Goal: Task Accomplishment & Management: Manage account settings

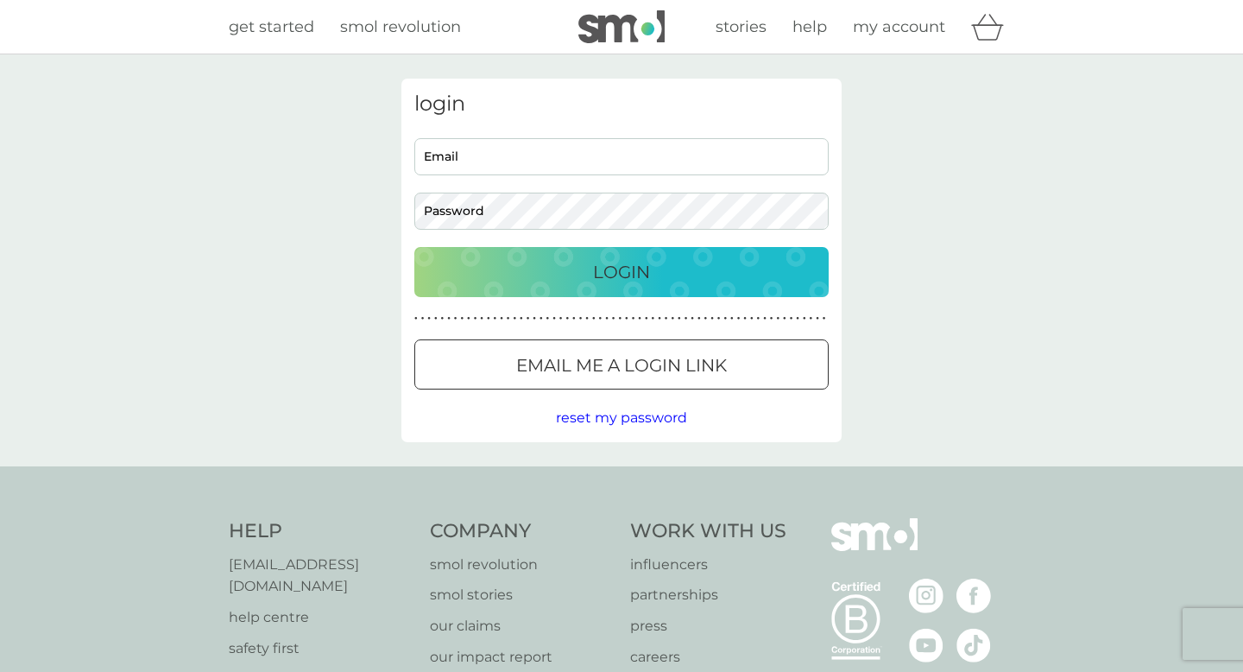
type input "[EMAIL_ADDRESS][DOMAIN_NAME]"
click at [630, 269] on p "Login" at bounding box center [621, 272] width 57 height 28
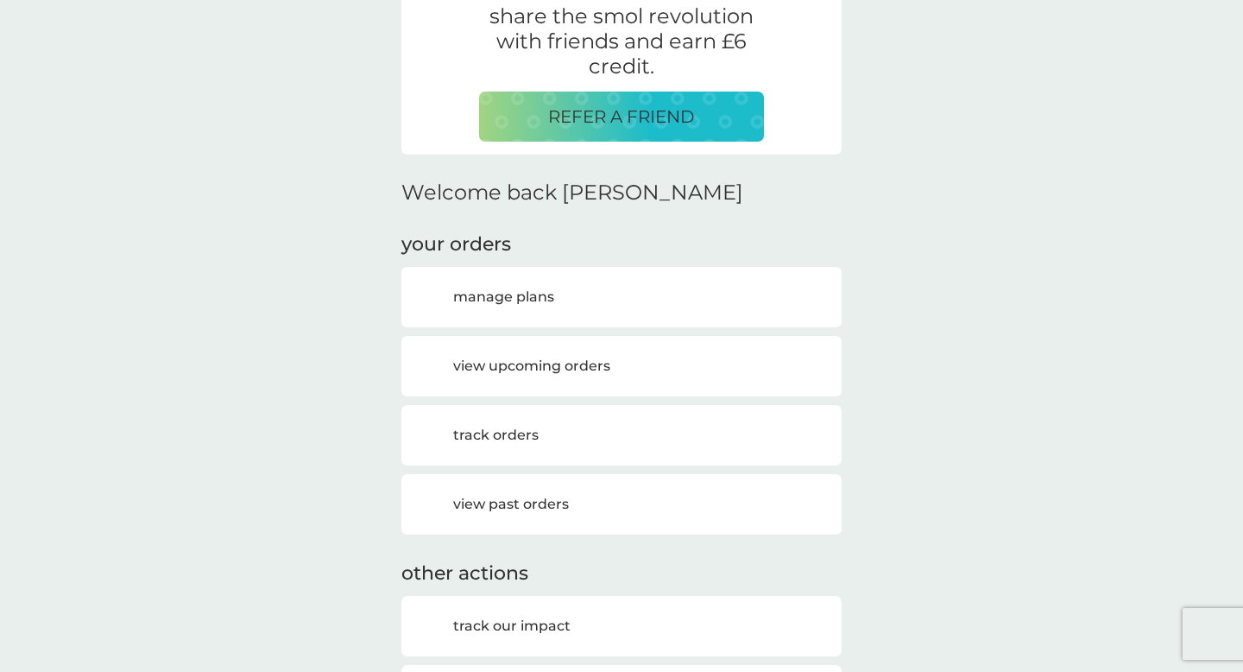
scroll to position [159, 0]
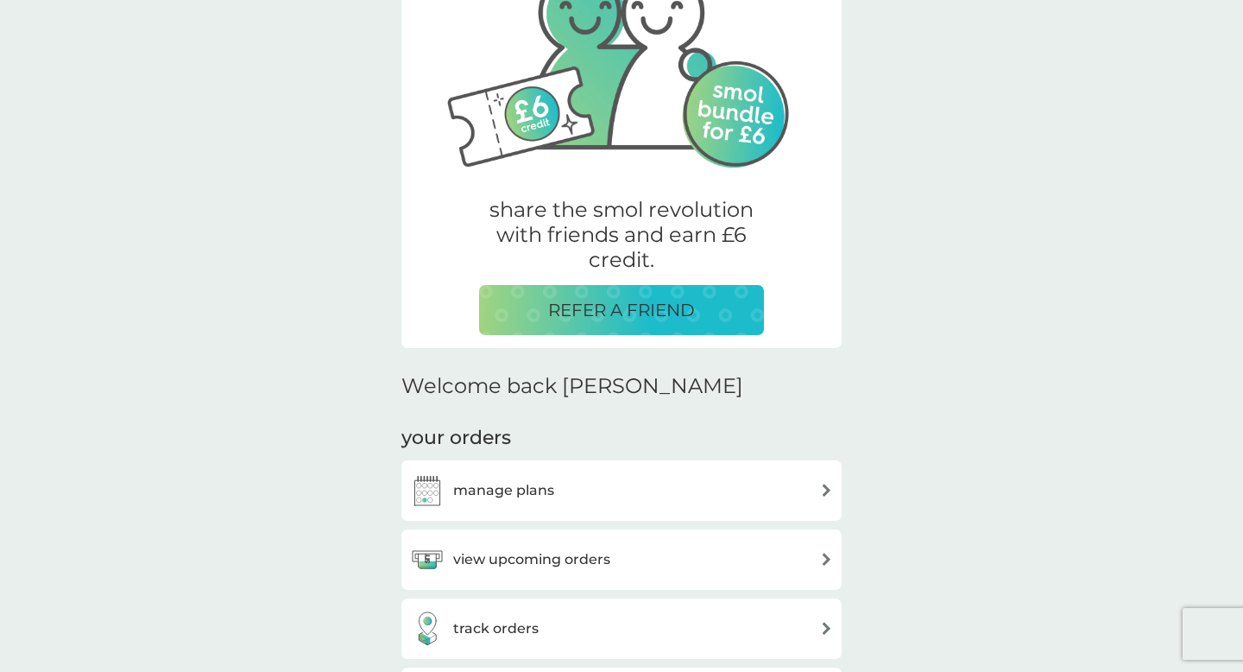
click at [765, 556] on div "view upcoming orders" at bounding box center [621, 559] width 423 height 35
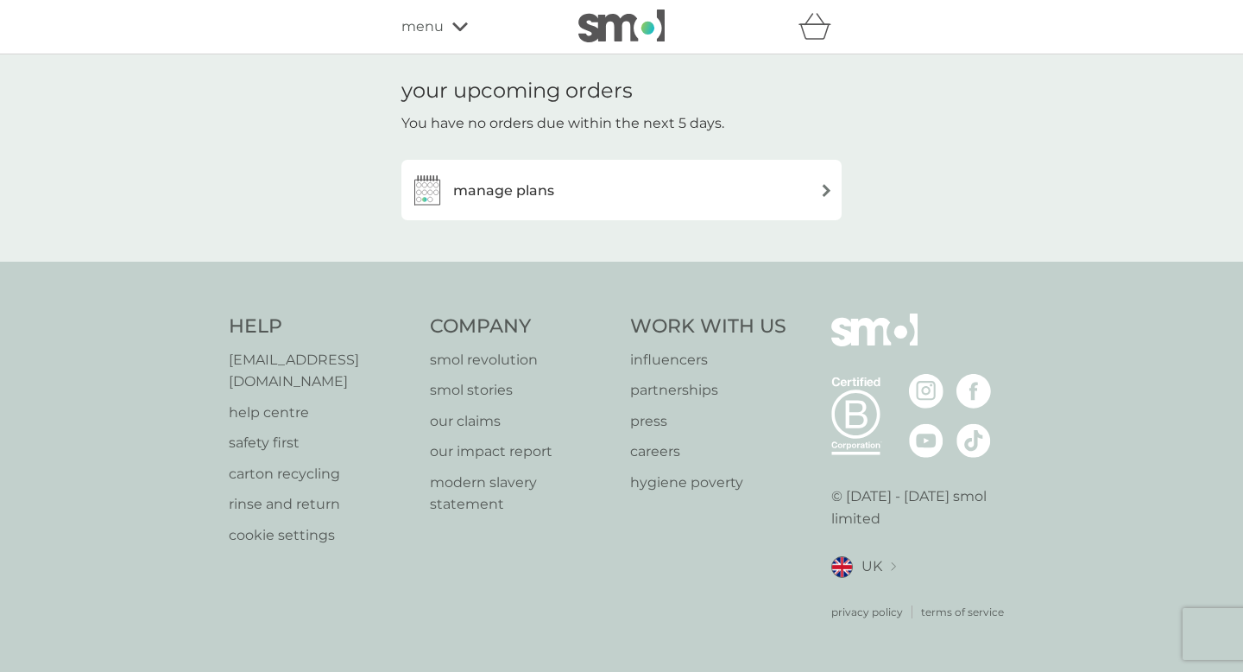
click at [825, 192] on img at bounding box center [826, 190] width 13 height 13
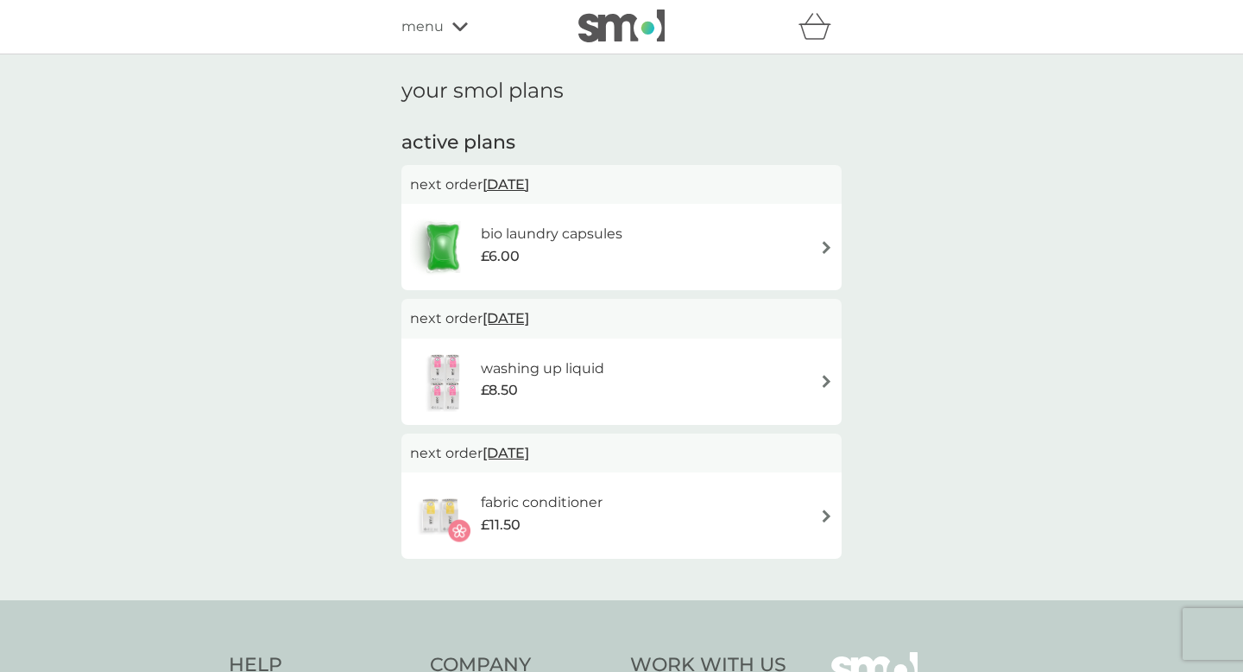
click at [527, 180] on span "[DATE]" at bounding box center [506, 185] width 47 height 34
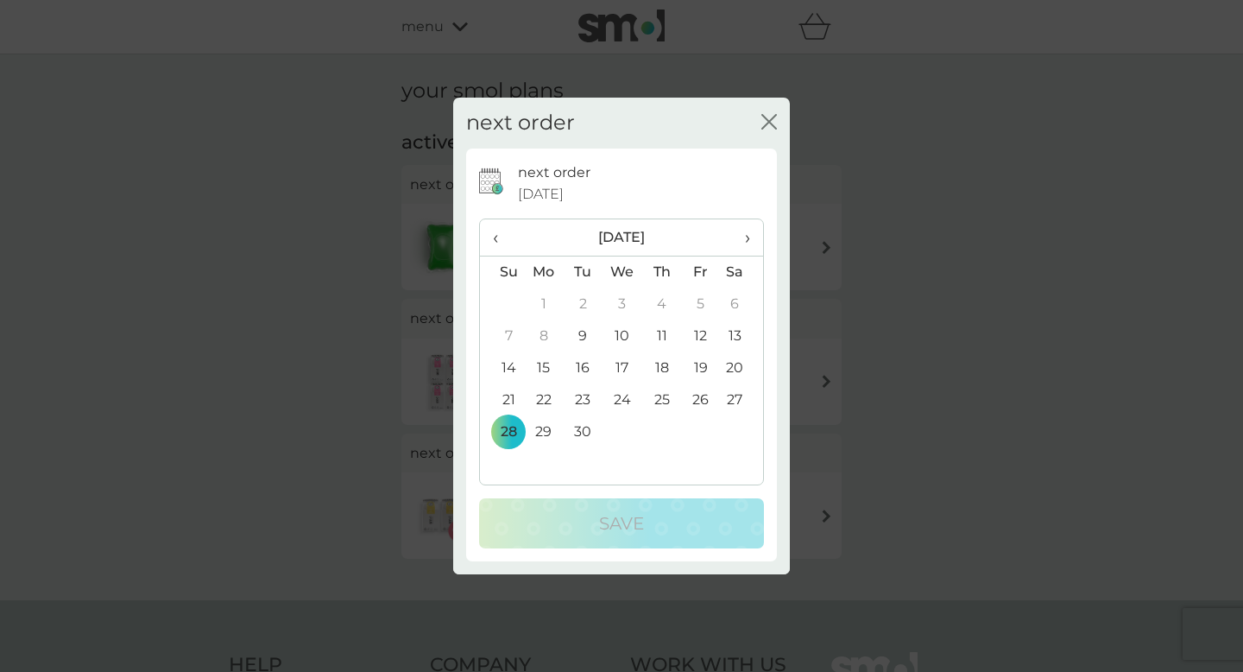
click at [625, 332] on td "10" at bounding box center [623, 336] width 40 height 32
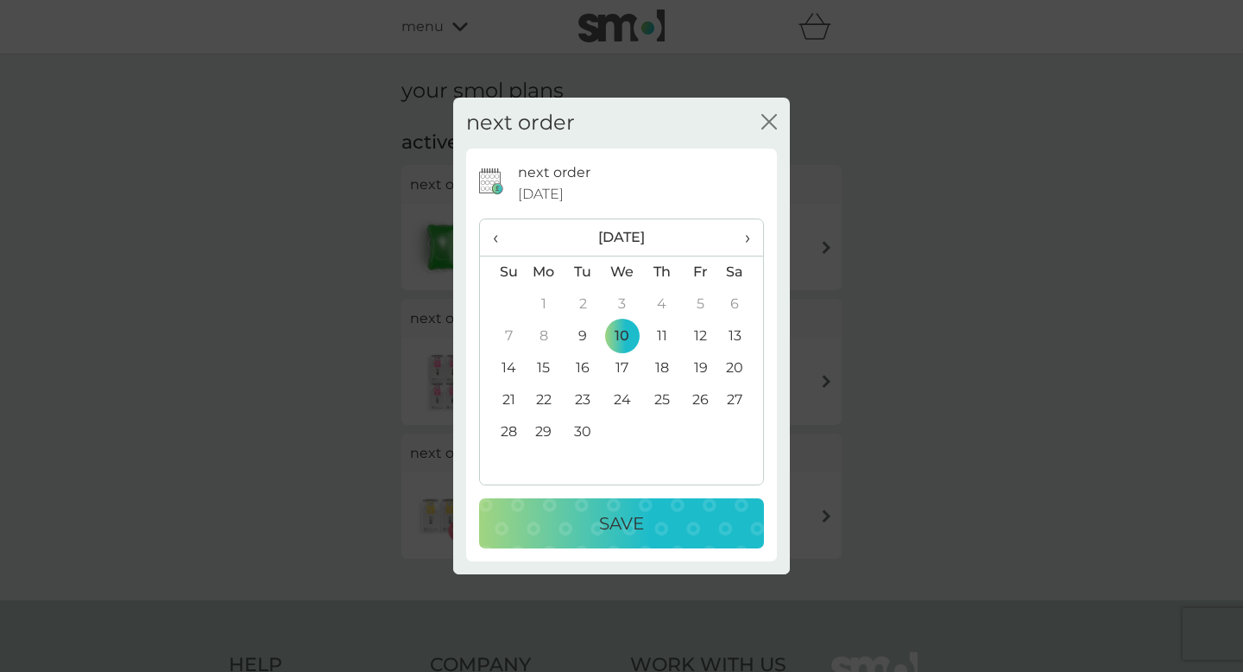
click at [648, 534] on div "Save" at bounding box center [621, 523] width 250 height 28
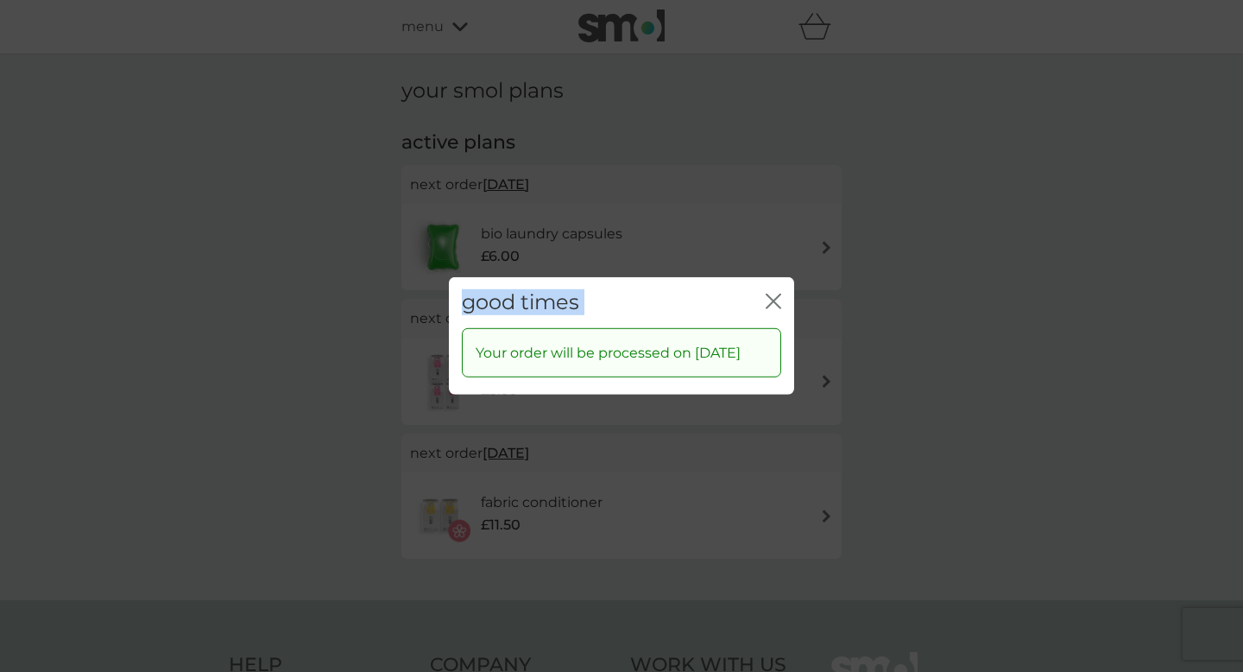
drag, startPoint x: 1243, startPoint y: 66, endPoint x: 779, endPoint y: 288, distance: 514.0
click at [779, 288] on div "good times close Your order will be processed on [DATE]" at bounding box center [621, 336] width 1243 height 672
click at [783, 290] on div "good times close" at bounding box center [621, 302] width 345 height 51
click at [775, 294] on icon "close" at bounding box center [774, 302] width 16 height 16
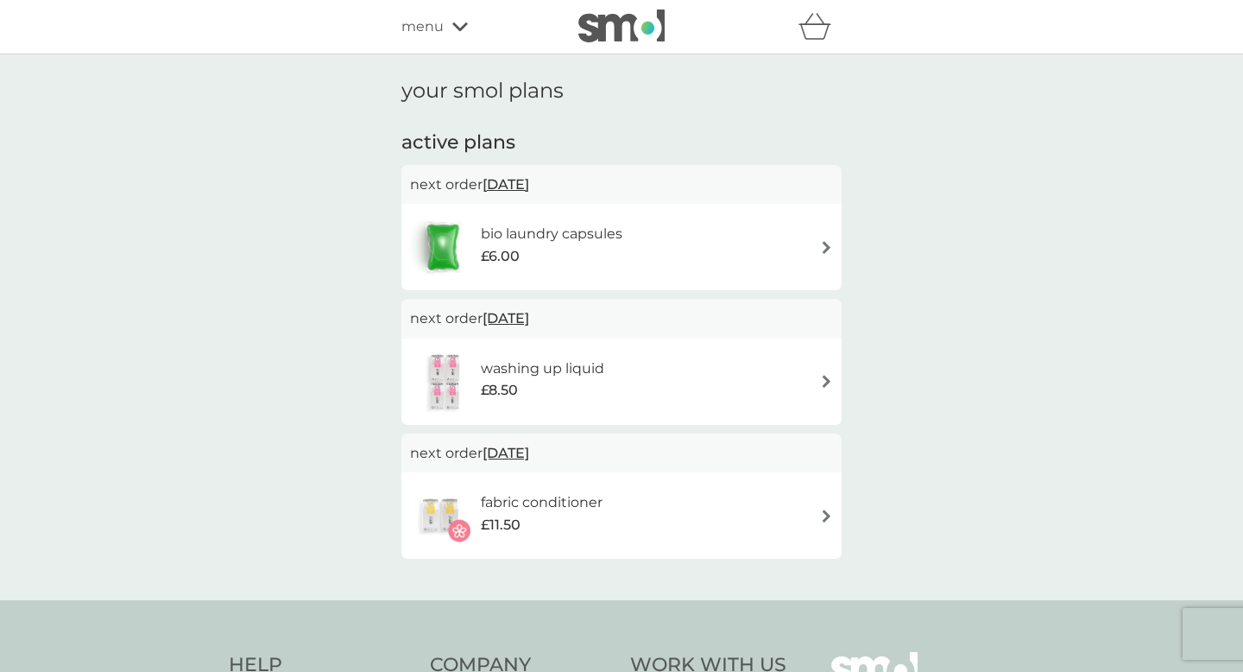
click at [826, 241] on img at bounding box center [826, 247] width 13 height 13
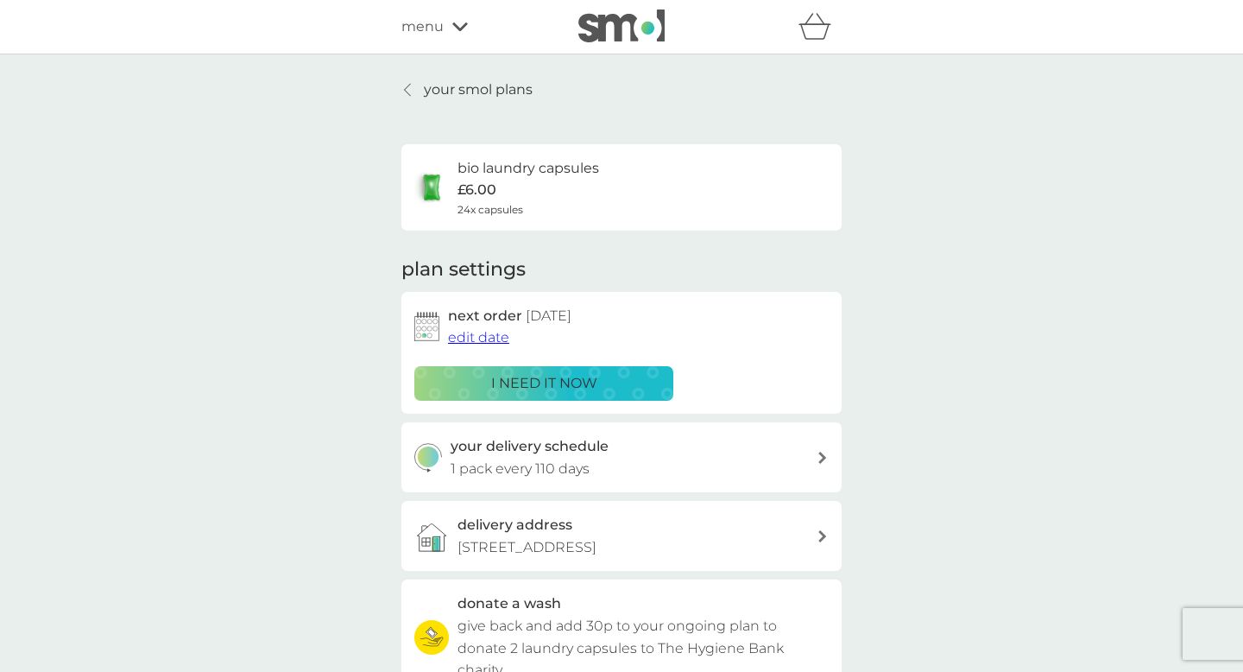
click at [480, 338] on span "edit date" at bounding box center [478, 337] width 61 height 16
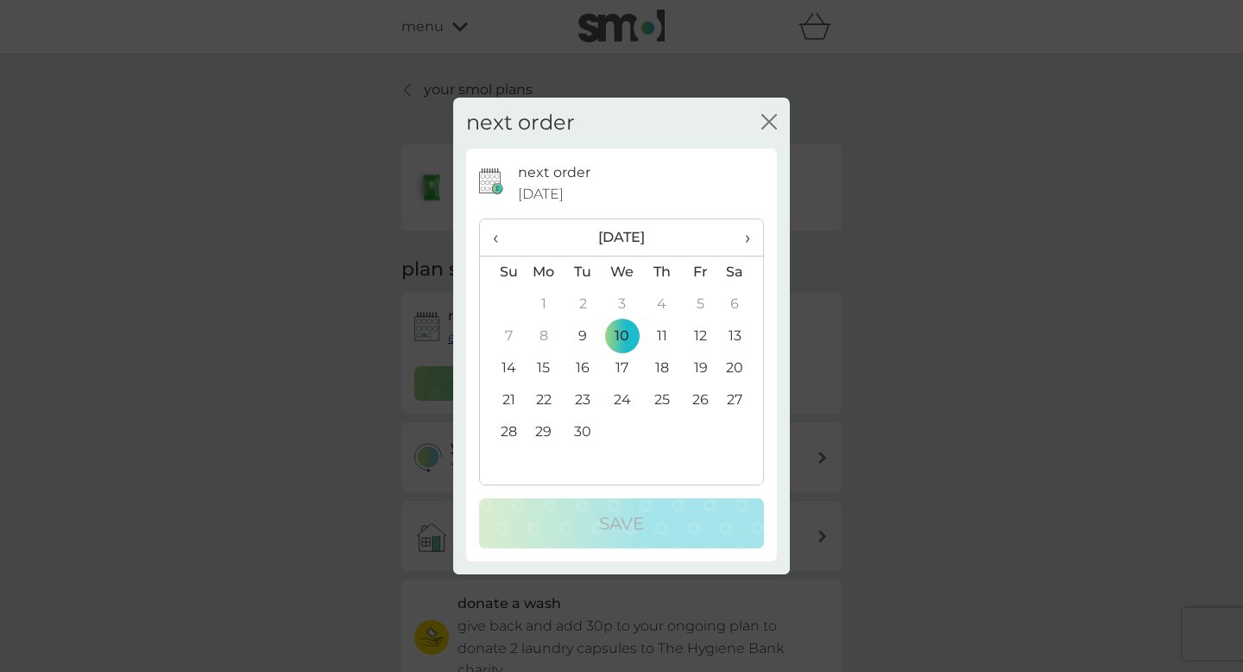
click at [768, 119] on icon "close" at bounding box center [765, 122] width 7 height 14
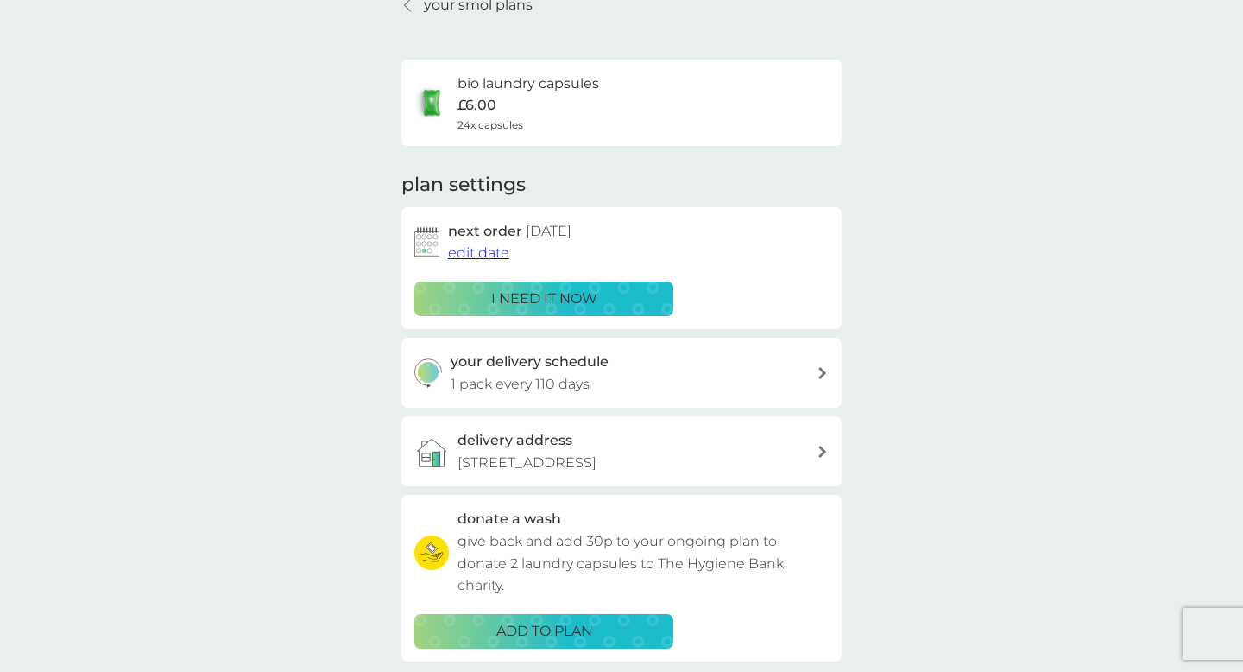
scroll to position [89, 0]
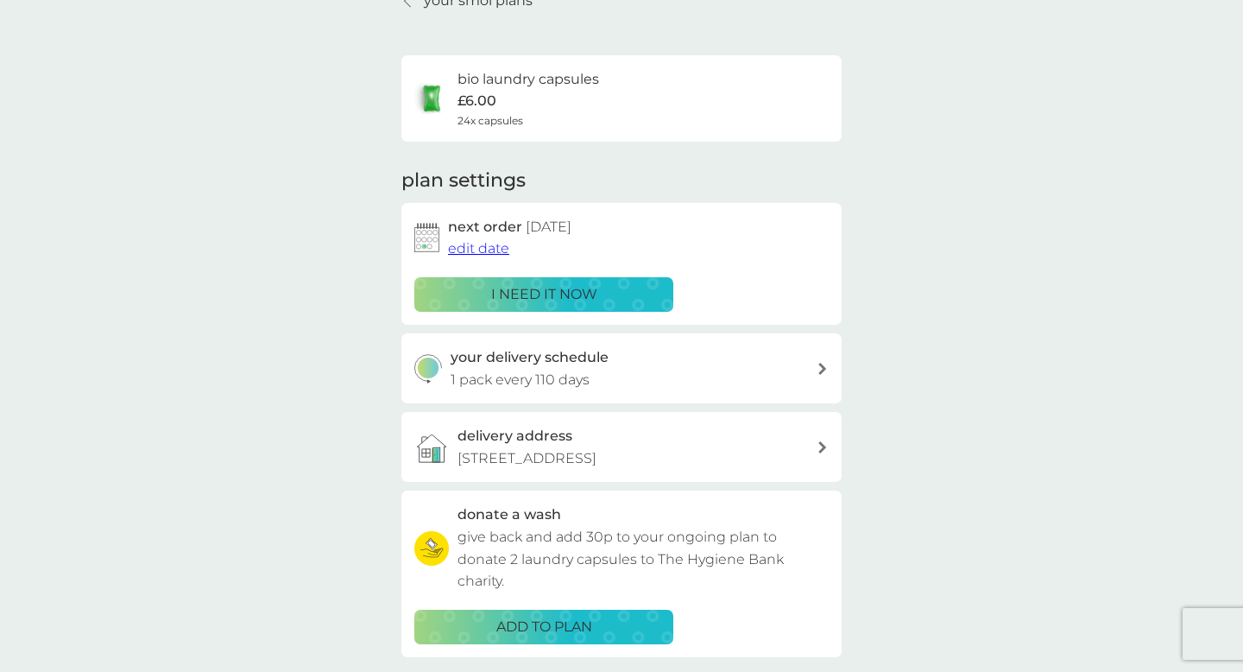
click at [820, 369] on icon at bounding box center [823, 369] width 9 height 12
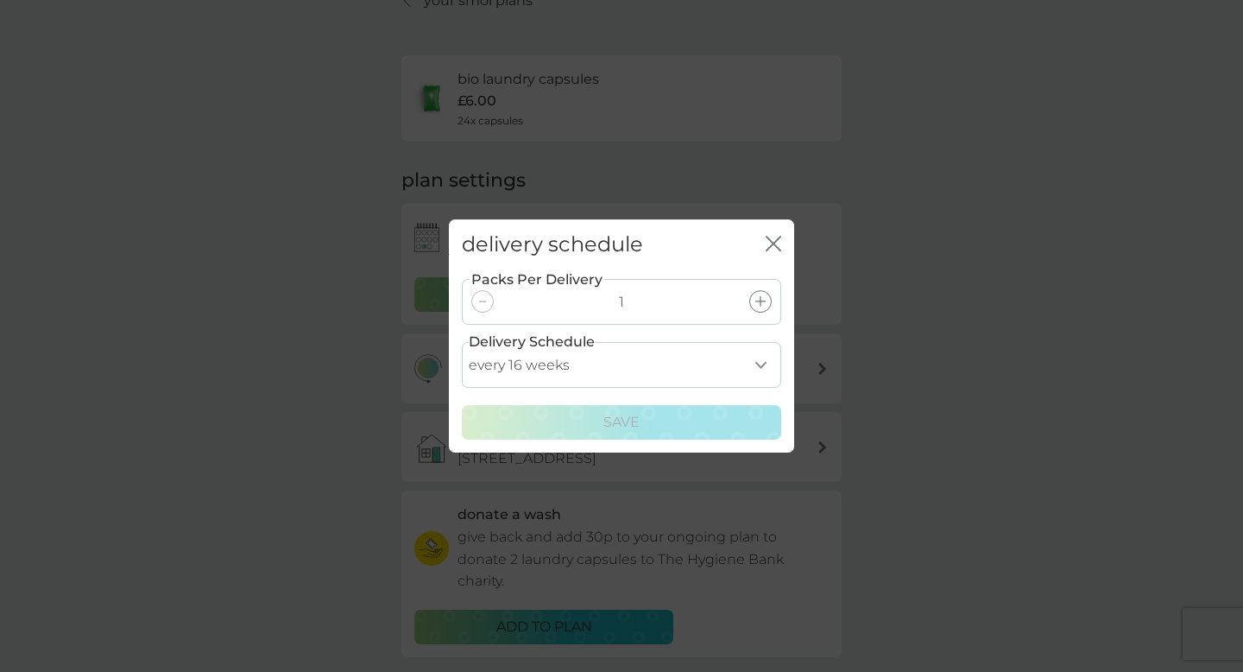
click at [768, 358] on select "every 1 week every 2 weeks every 3 weeks every 4 weeks every 5 weeks every 6 we…" at bounding box center [621, 365] width 319 height 46
select select "105"
click at [462, 342] on select "every 1 week every 2 weeks every 3 weeks every 4 weeks every 5 weeks every 6 we…" at bounding box center [621, 365] width 319 height 46
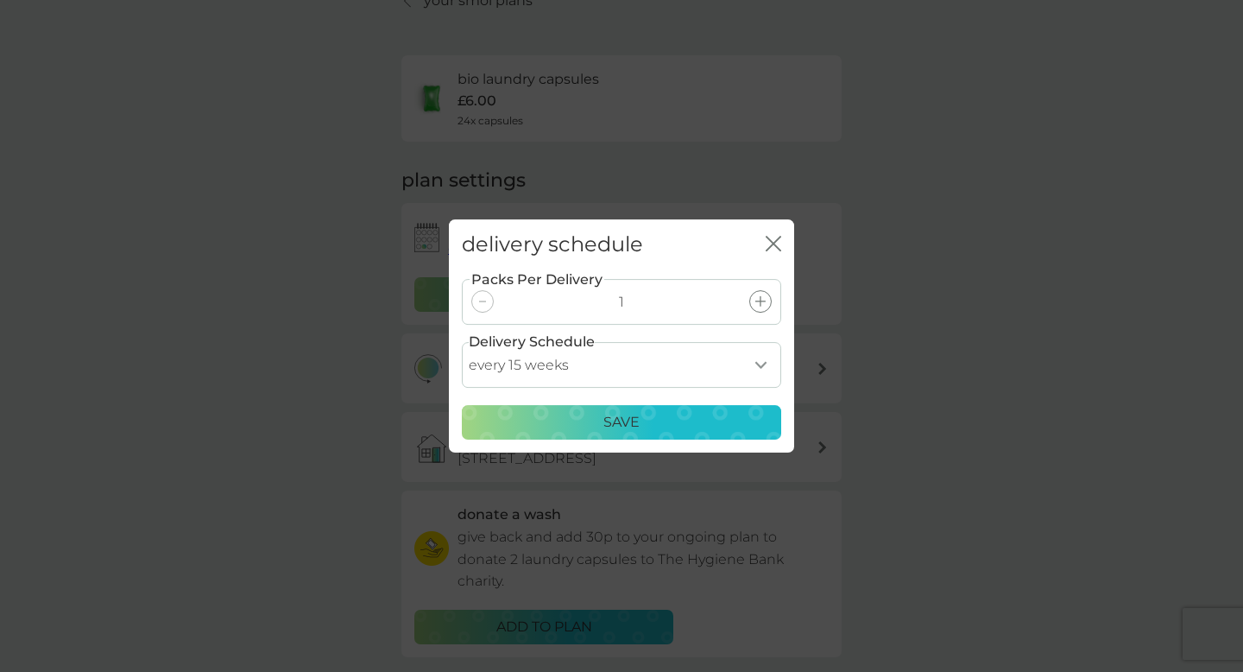
click at [650, 414] on div "Save" at bounding box center [621, 422] width 297 height 22
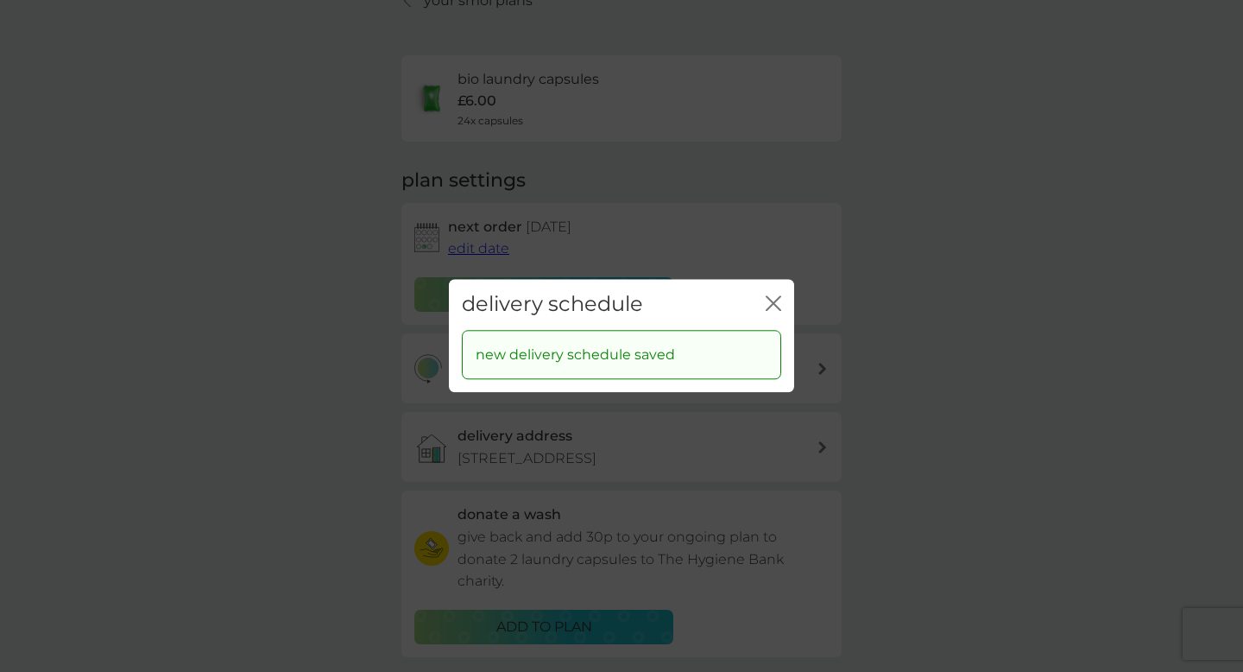
click at [769, 300] on icon "close" at bounding box center [770, 303] width 7 height 14
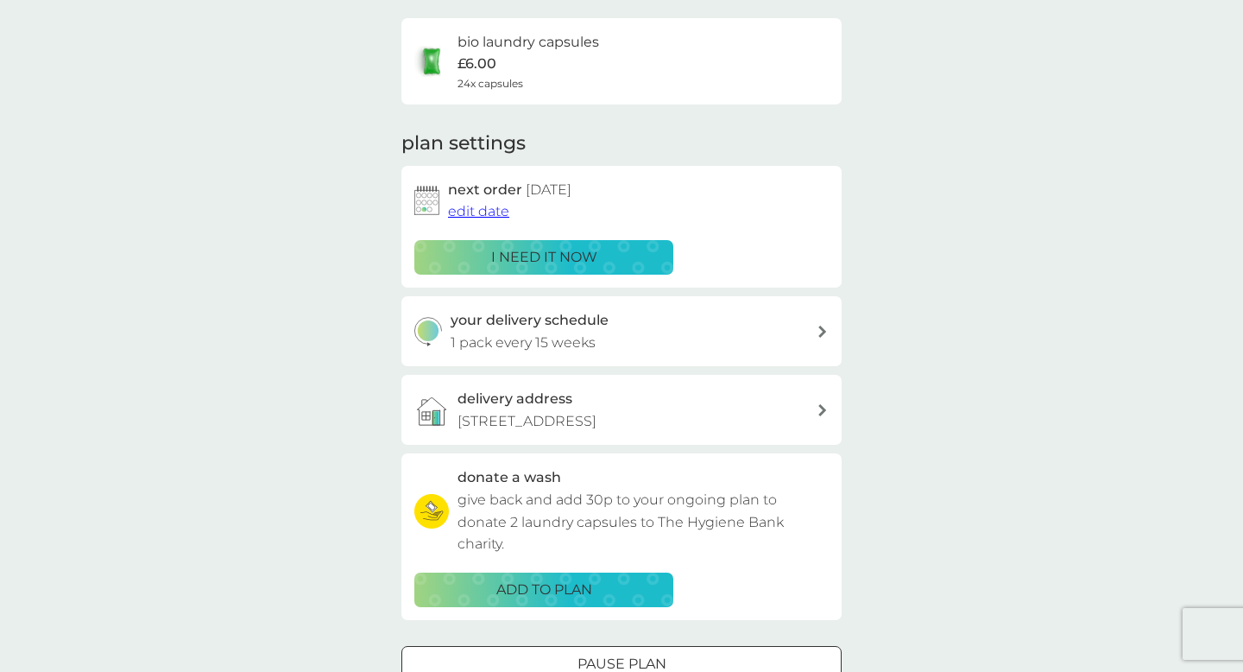
scroll to position [120, 0]
